Goal: Transaction & Acquisition: Purchase product/service

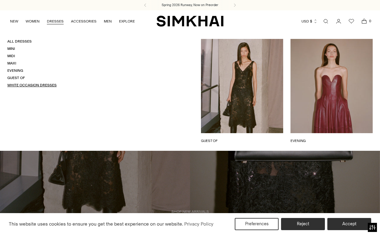
click at [41, 86] on link "White Occasion Dresses" at bounding box center [31, 85] width 49 height 4
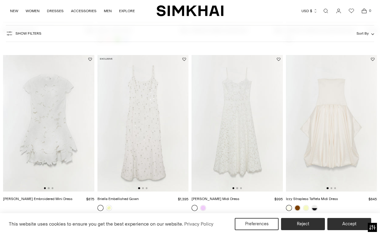
scroll to position [200, 0]
click at [142, 187] on button "Go to slide 2" at bounding box center [143, 188] width 2 height 2
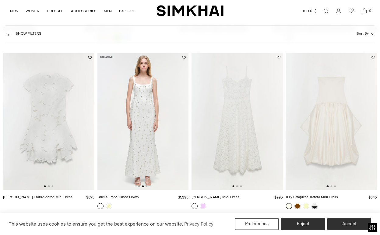
scroll to position [199, 0]
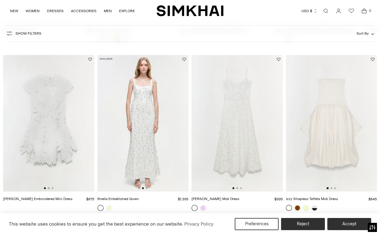
click at [333, 189] on div at bounding box center [331, 189] width 9 height 2
click at [331, 188] on button "Go to slide 2" at bounding box center [332, 189] width 2 height 2
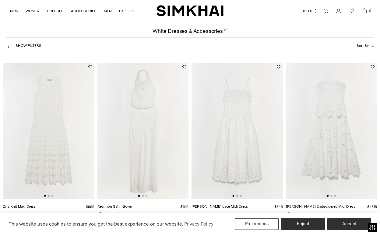
scroll to position [23, 0]
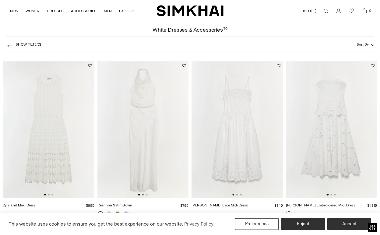
click at [143, 194] on button "Go to slide 2" at bounding box center [143, 195] width 2 height 2
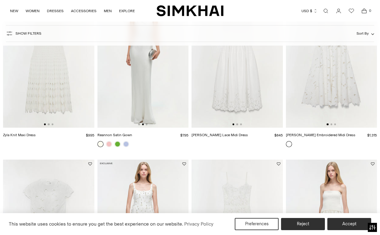
scroll to position [54, 0]
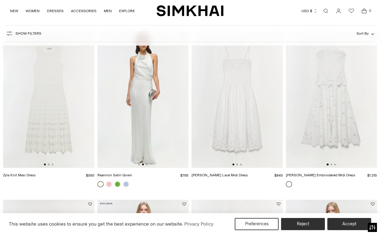
click at [236, 164] on img at bounding box center [237, 99] width 91 height 137
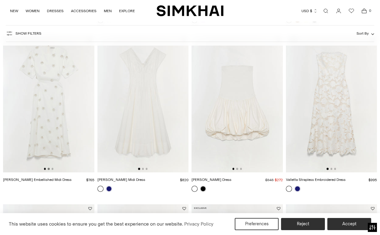
click at [49, 169] on button "Go to slide 2" at bounding box center [49, 169] width 2 height 2
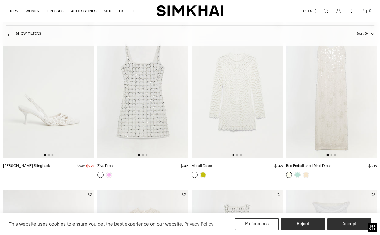
scroll to position [902, 0]
click at [332, 155] on button "Go to slide 2" at bounding box center [332, 155] width 2 height 2
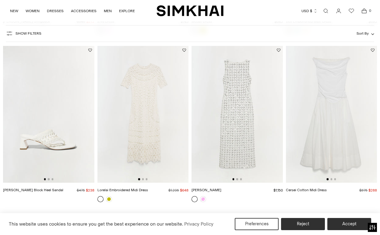
scroll to position [1047, 0]
click at [143, 178] on button "Go to slide 2" at bounding box center [143, 178] width 2 height 2
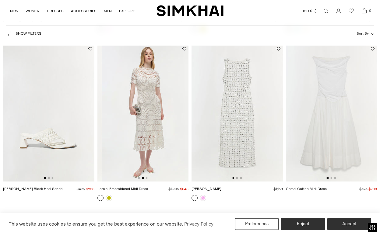
scroll to position [0, 91]
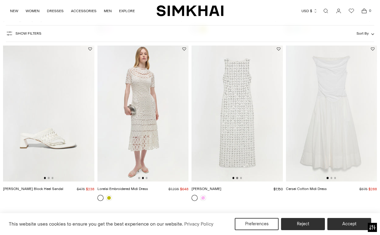
click at [237, 178] on button "Go to slide 2" at bounding box center [237, 178] width 2 height 2
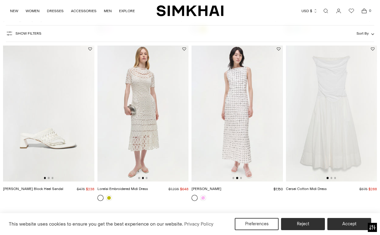
click at [242, 179] on img at bounding box center [237, 113] width 91 height 137
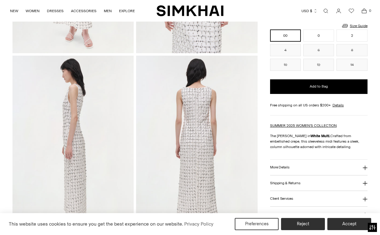
scroll to position [178, 0]
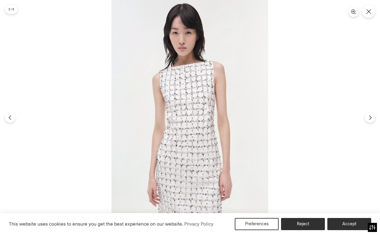
click at [198, 113] on img at bounding box center [189, 117] width 157 height 235
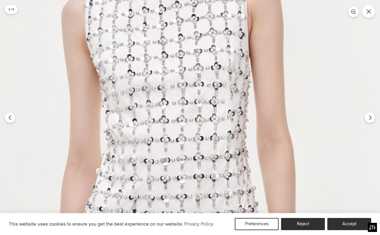
click at [198, 111] on img at bounding box center [174, 128] width 471 height 706
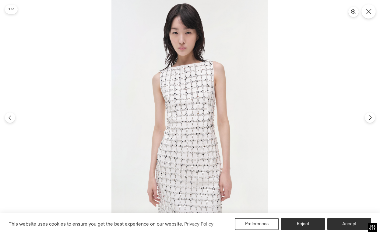
click at [371, 13] on icon "Close" at bounding box center [368, 11] width 5 height 5
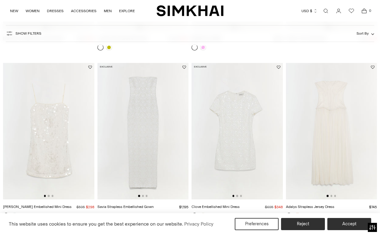
scroll to position [1209, 0]
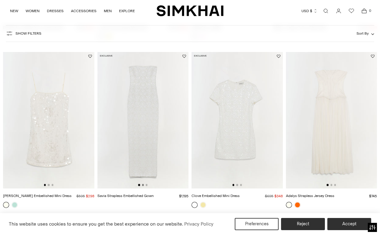
click at [143, 185] on button "Go to slide 2" at bounding box center [143, 185] width 2 height 2
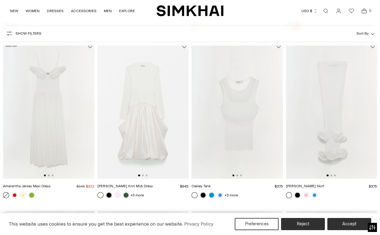
scroll to position [1390, 0]
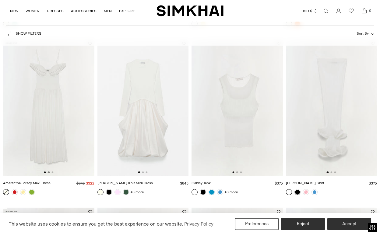
click at [49, 173] on button "Go to slide 2" at bounding box center [49, 173] width 2 height 2
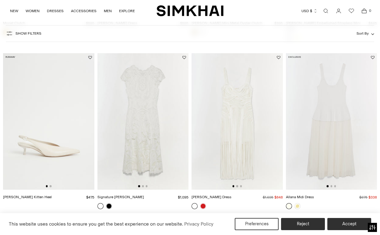
scroll to position [2567, 0]
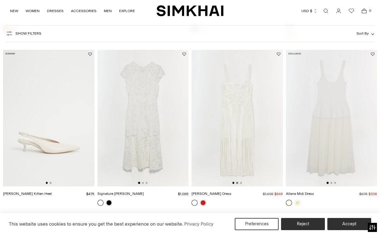
click at [238, 182] on button "Go to slide 2" at bounding box center [237, 183] width 2 height 2
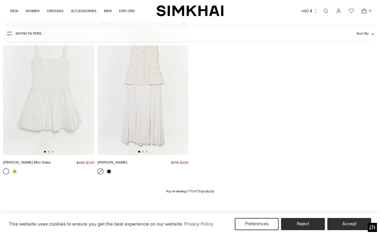
scroll to position [2929, 0]
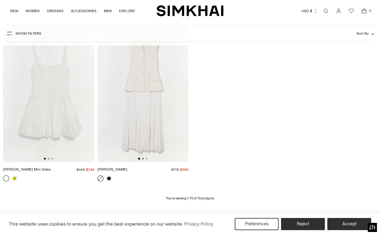
click at [143, 158] on button "Go to slide 2" at bounding box center [143, 159] width 2 height 2
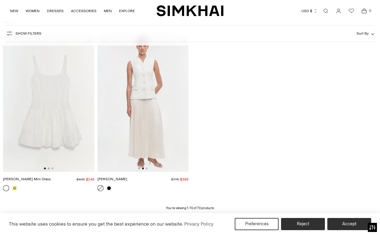
scroll to position [2914, 0]
